Goal: Transaction & Acquisition: Purchase product/service

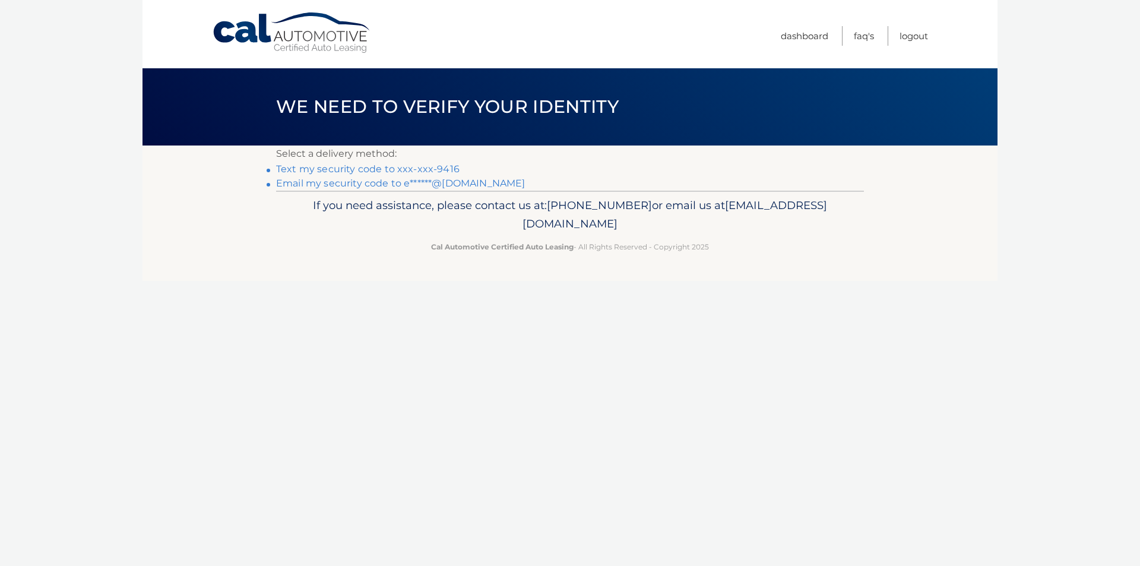
click at [384, 168] on link "Text my security code to xxx-xxx-9416" at bounding box center [368, 168] width 184 height 11
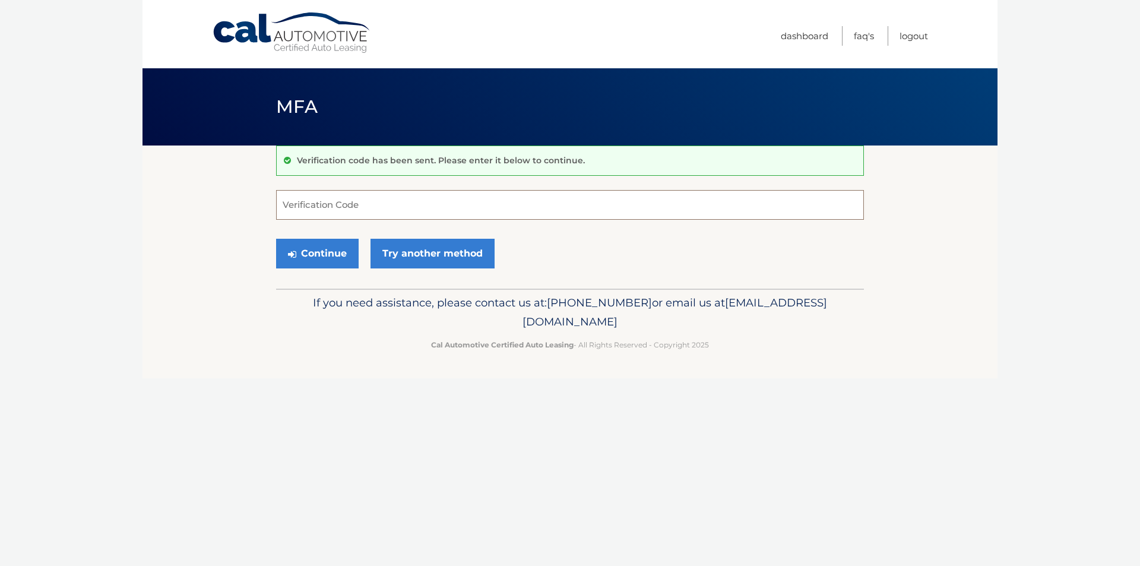
click at [365, 204] on input "Verification Code" at bounding box center [570, 205] width 588 height 30
type input "601341"
click at [329, 258] on button "Continue" at bounding box center [317, 254] width 83 height 30
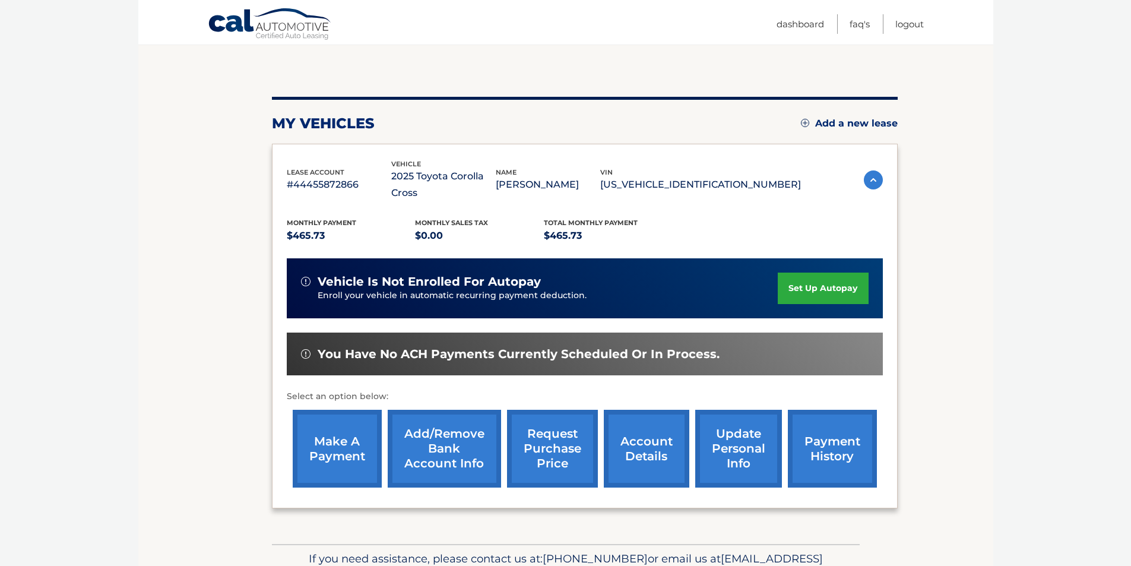
scroll to position [119, 0]
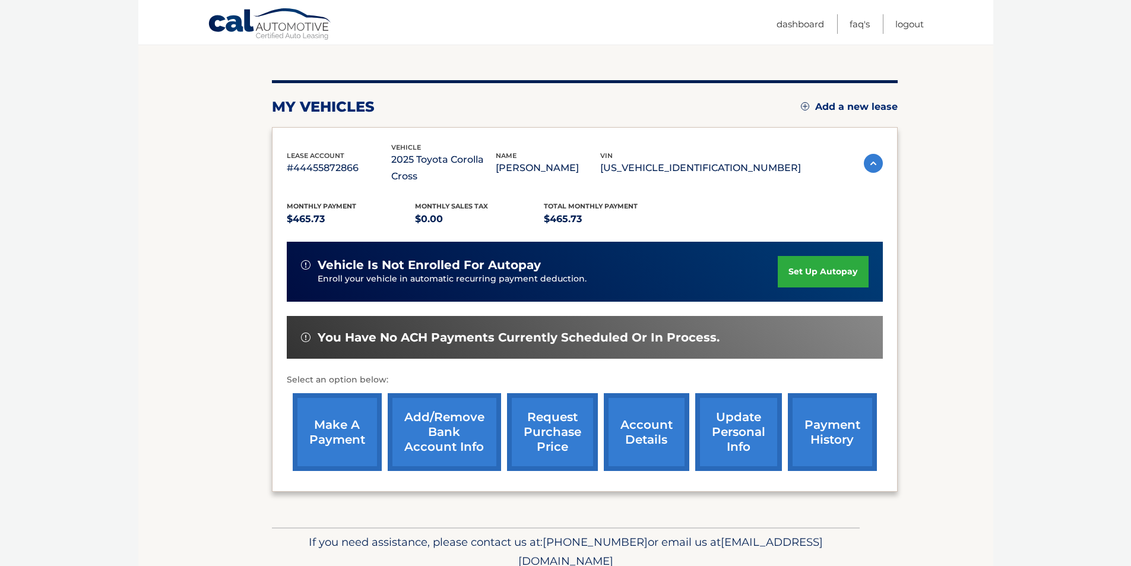
click at [352, 416] on link "make a payment" at bounding box center [337, 432] width 89 height 78
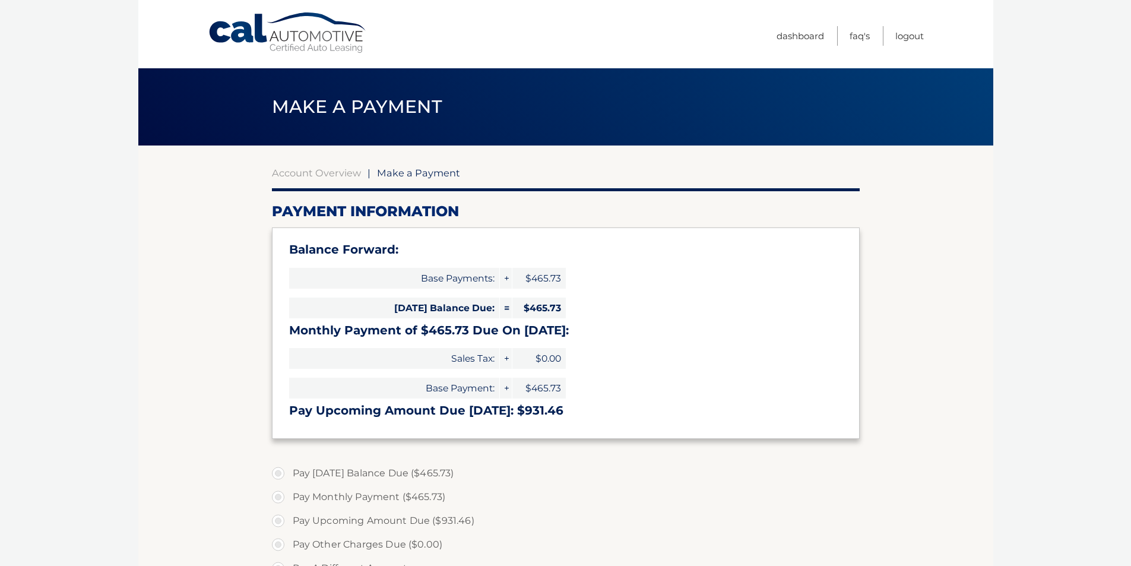
select select "ZDk1Y2EzZjItMzExYi00NDUzLWJjNGEtNjYwYWFiNzQxMzVj"
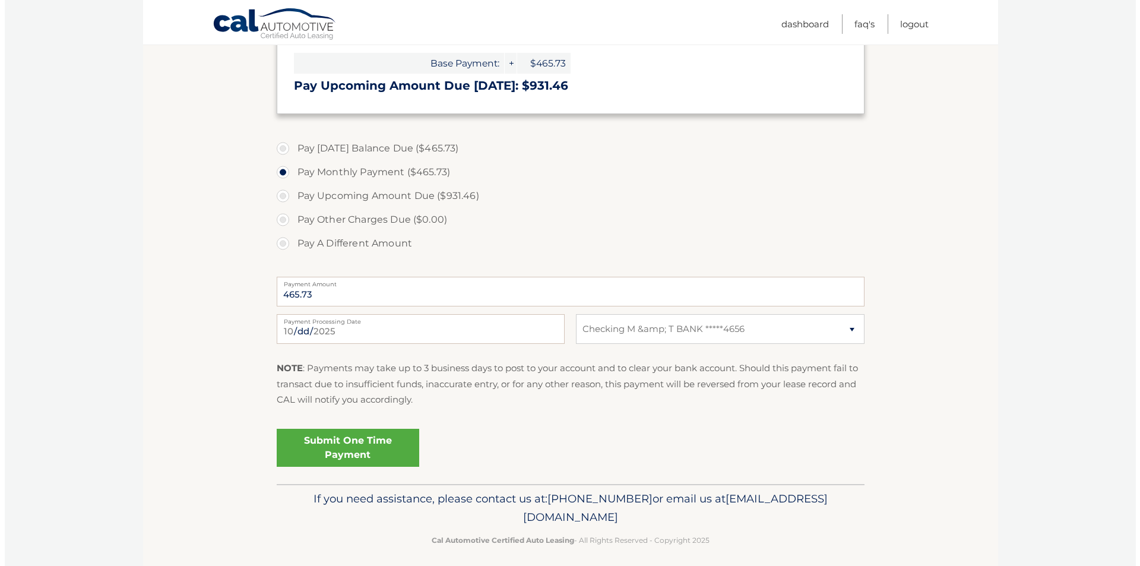
scroll to position [333, 0]
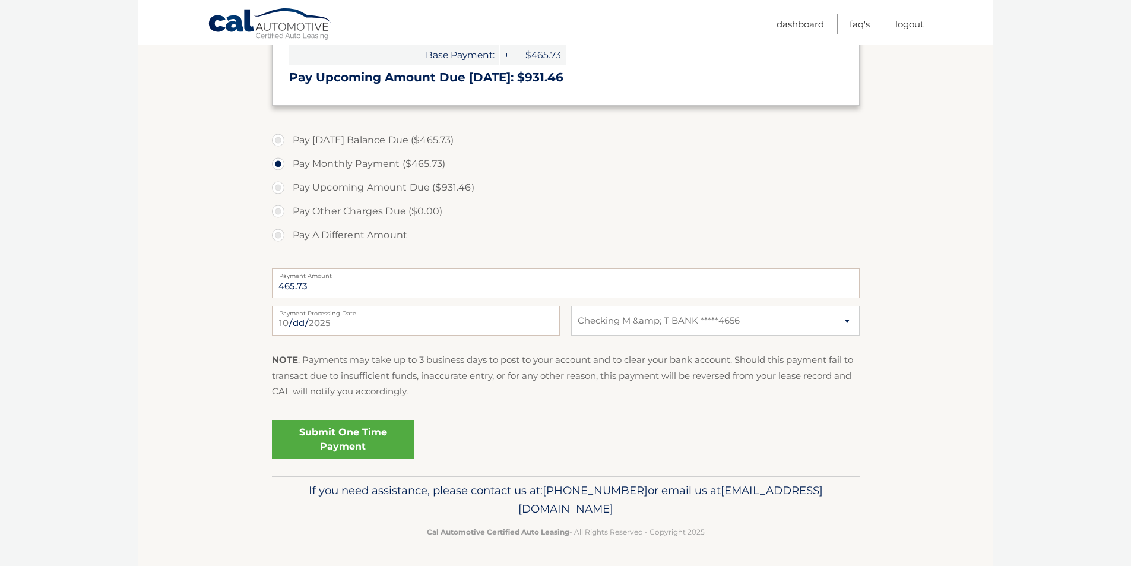
click at [349, 438] on link "Submit One Time Payment" at bounding box center [343, 439] width 143 height 38
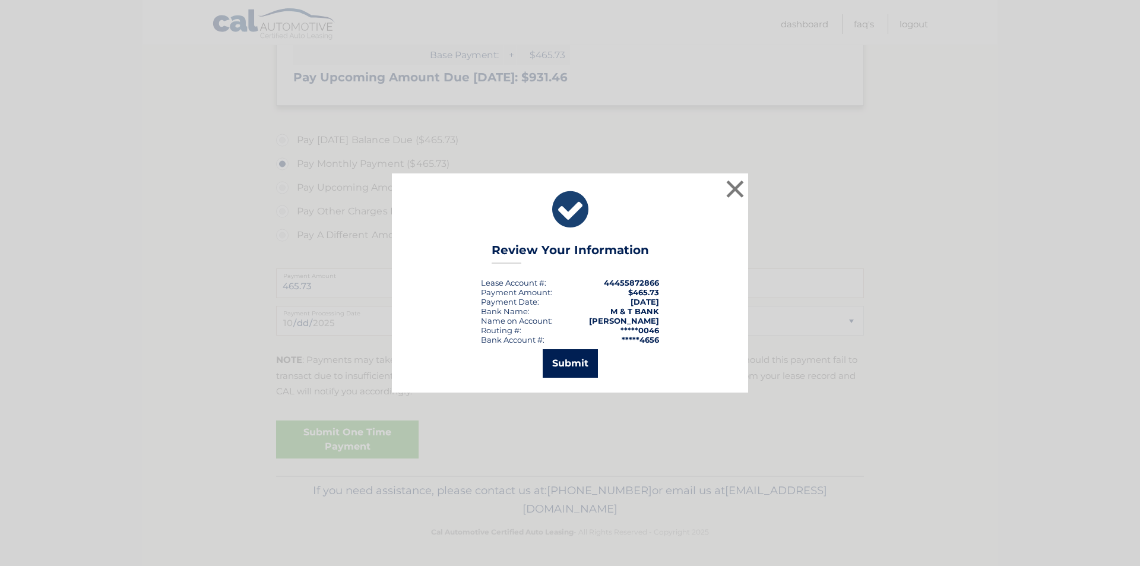
click at [572, 362] on button "Submit" at bounding box center [570, 363] width 55 height 29
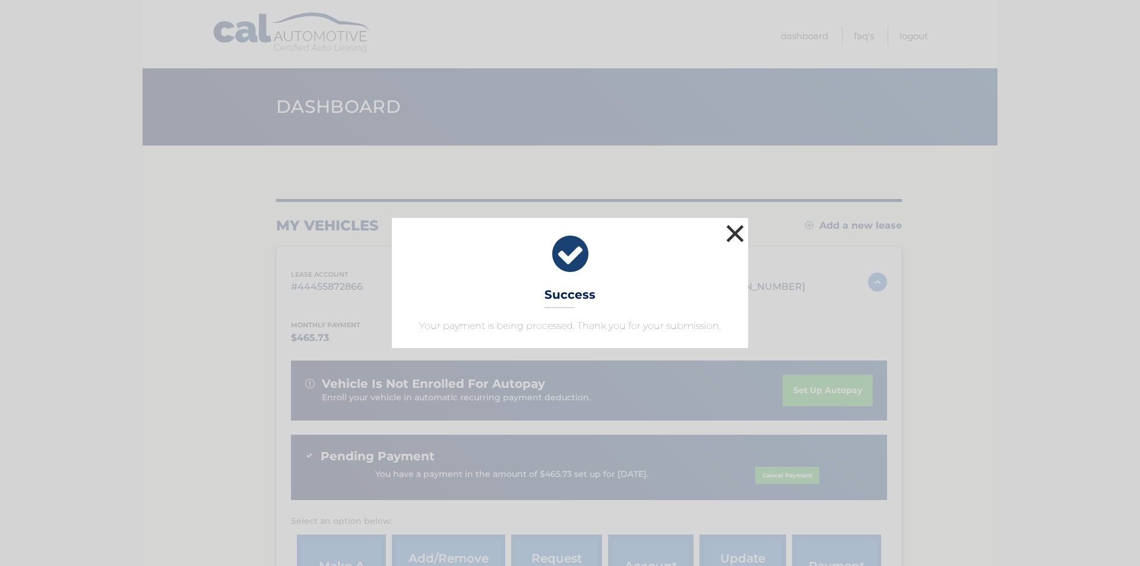
click at [735, 230] on button "×" at bounding box center [735, 234] width 24 height 24
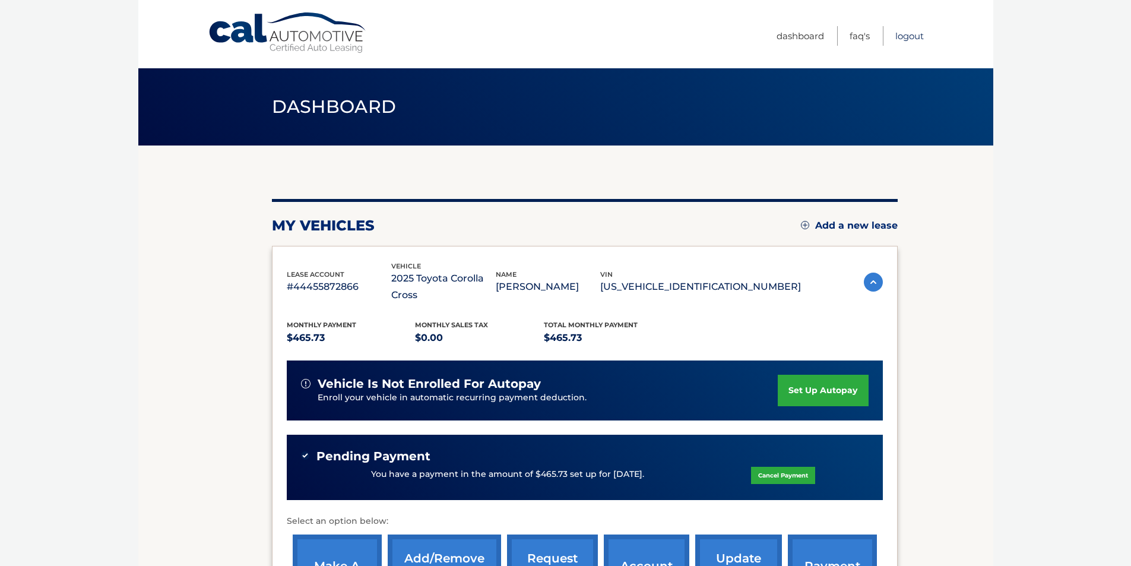
click at [908, 36] on link "Logout" at bounding box center [910, 36] width 29 height 20
